Goal: Navigation & Orientation: Go to known website

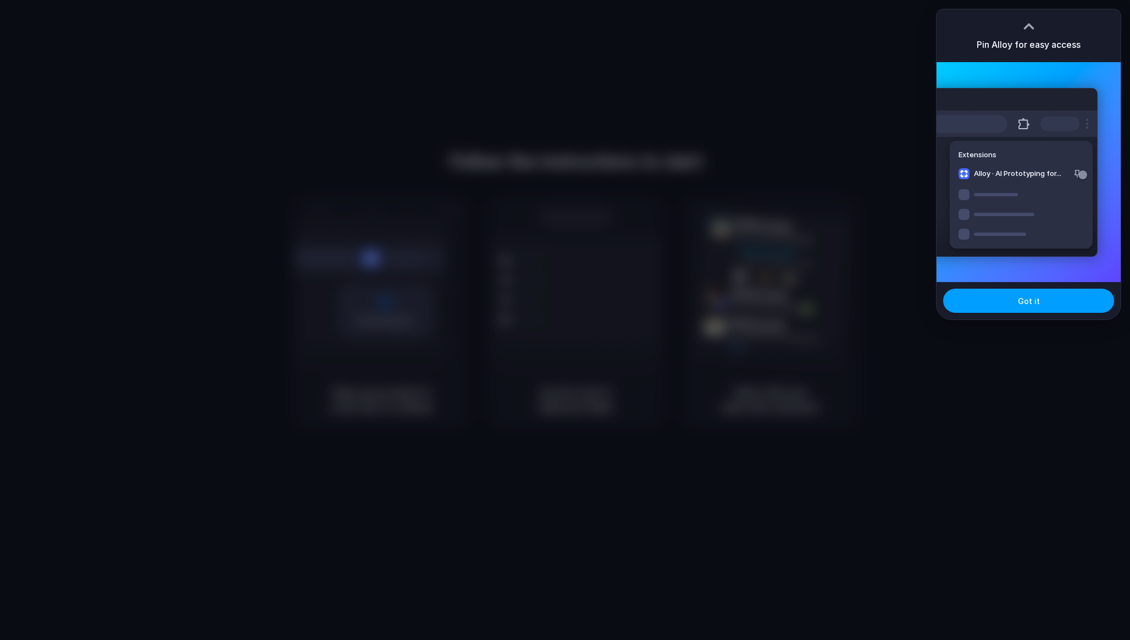
click at [1015, 302] on button "Got it" at bounding box center [1028, 301] width 171 height 24
